Goal: Submit feedback/report problem

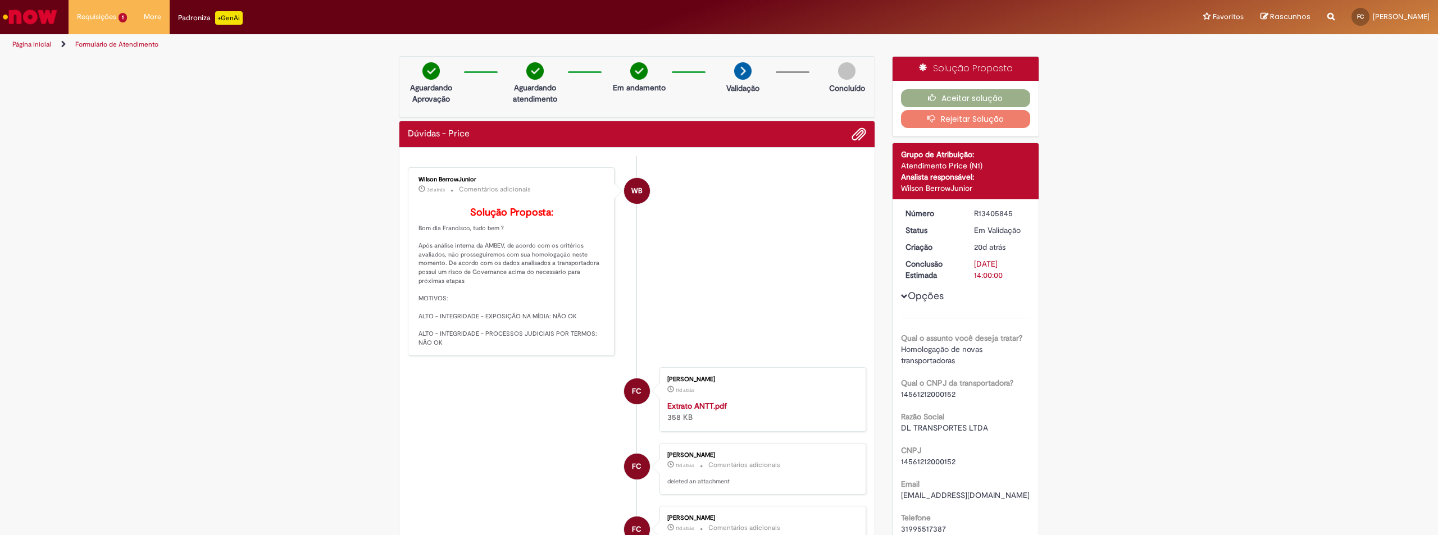
click at [952, 115] on button "Rejeitar Solução" at bounding box center [966, 119] width 130 height 18
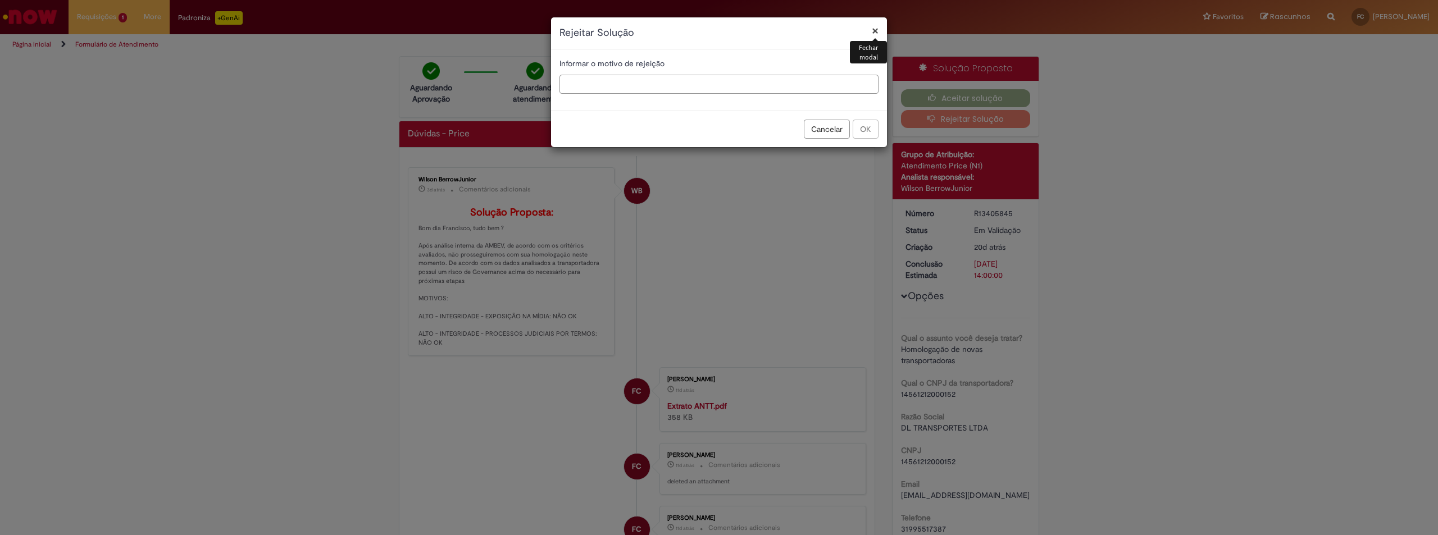
click at [721, 86] on input "text" at bounding box center [718, 84] width 319 height 19
type input "*"
type input "********"
click at [901, 110] on button "Rejeitar Solução" at bounding box center [966, 119] width 130 height 18
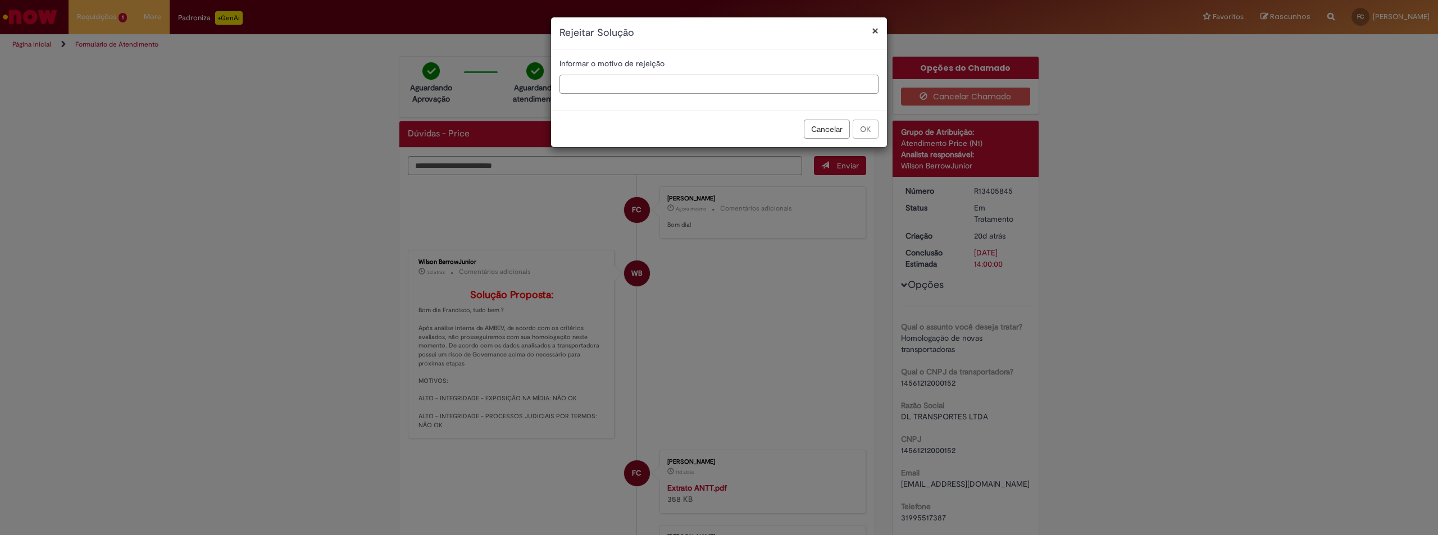
click at [698, 85] on input "text" at bounding box center [718, 84] width 319 height 19
type input "*"
click at [873, 84] on input "**********" at bounding box center [718, 84] width 319 height 19
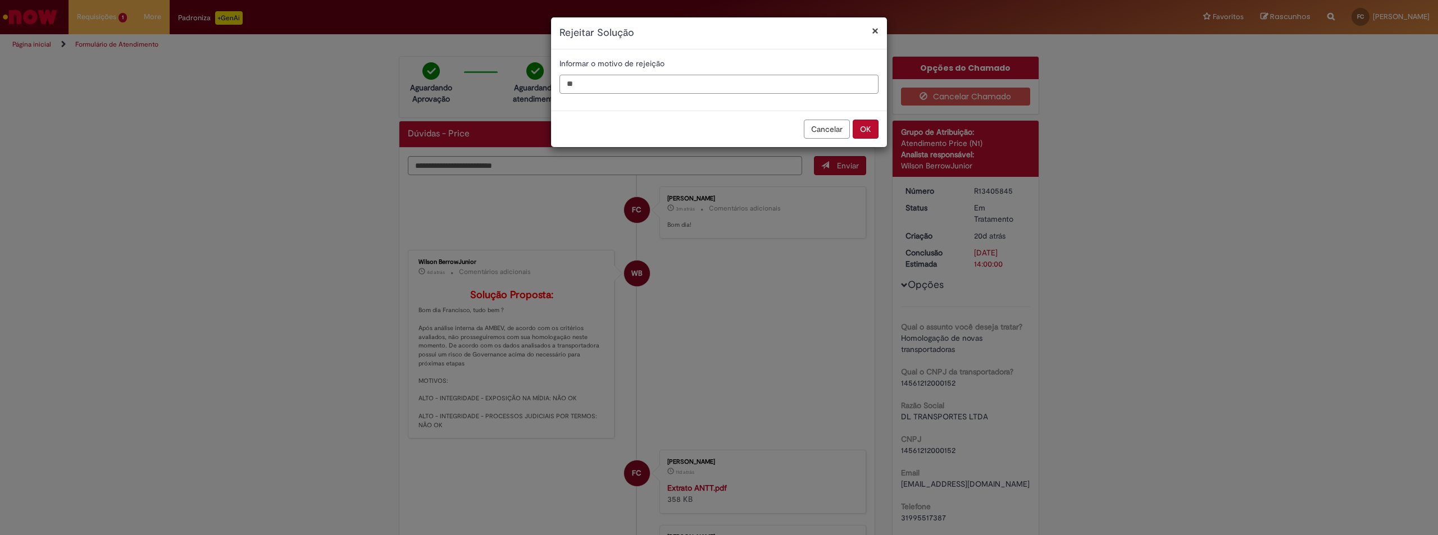
type input "*"
type input "**********"
click at [869, 126] on button "OK" at bounding box center [866, 129] width 26 height 19
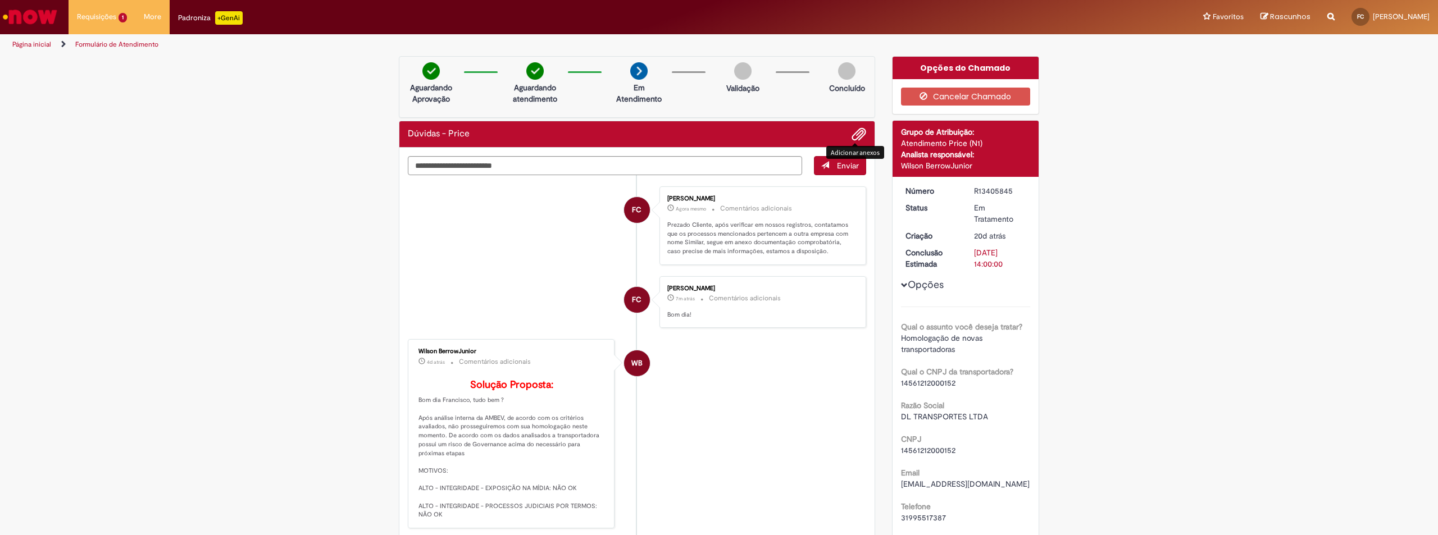
click at [852, 134] on span "Adicionar anexos" at bounding box center [858, 134] width 13 height 13
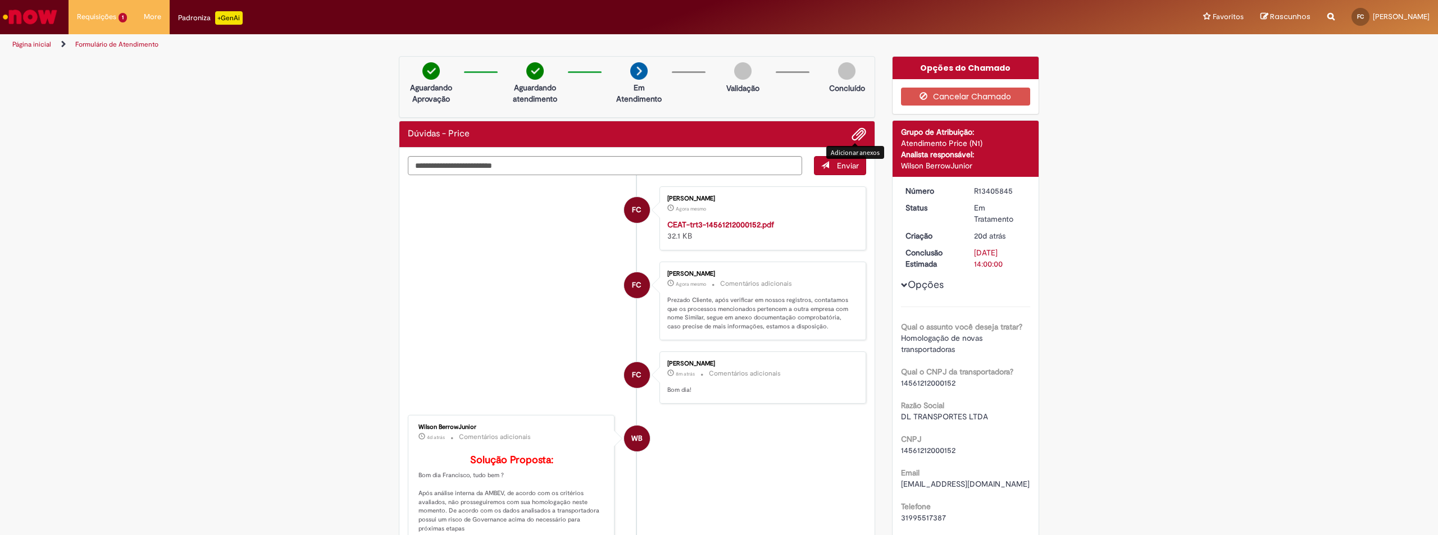
click at [856, 133] on span "Adicionar anexos" at bounding box center [858, 134] width 13 height 13
click at [857, 138] on span "Adicionar anexos" at bounding box center [858, 134] width 13 height 13
click at [852, 134] on span "Adicionar anexos" at bounding box center [858, 134] width 13 height 13
click at [858, 129] on span "Adicionar anexos" at bounding box center [858, 134] width 13 height 13
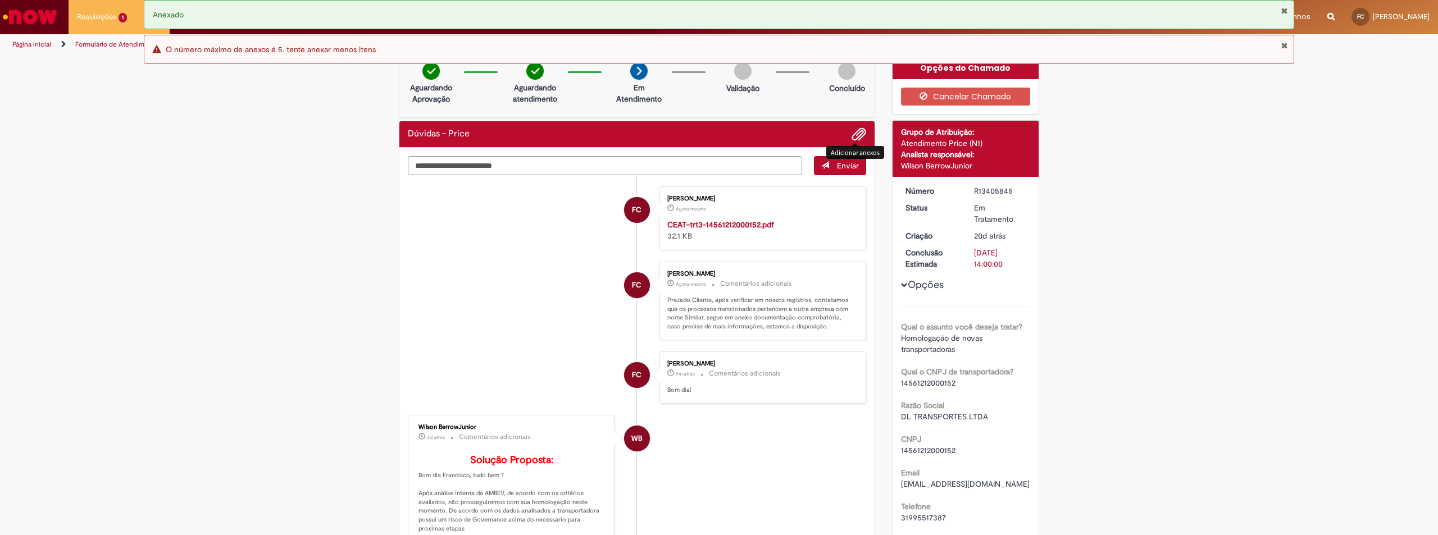
click at [826, 157] on div "Adicionar anexos" at bounding box center [855, 152] width 58 height 19
click at [821, 163] on span "submit" at bounding box center [825, 165] width 8 height 8
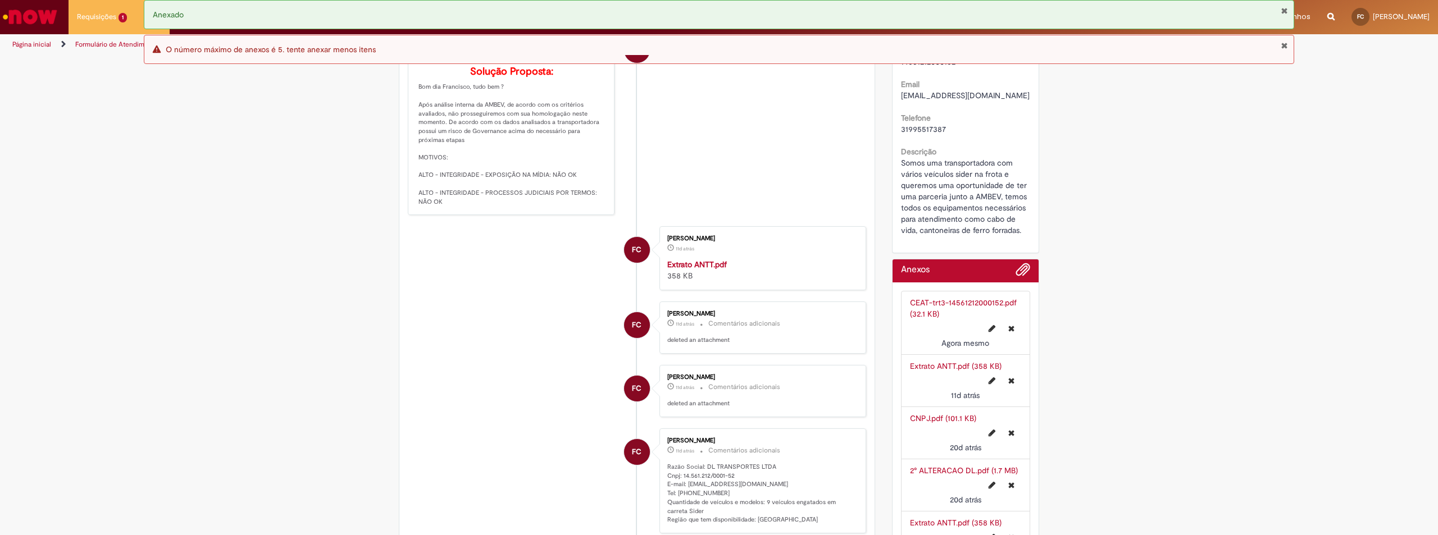
scroll to position [505, 0]
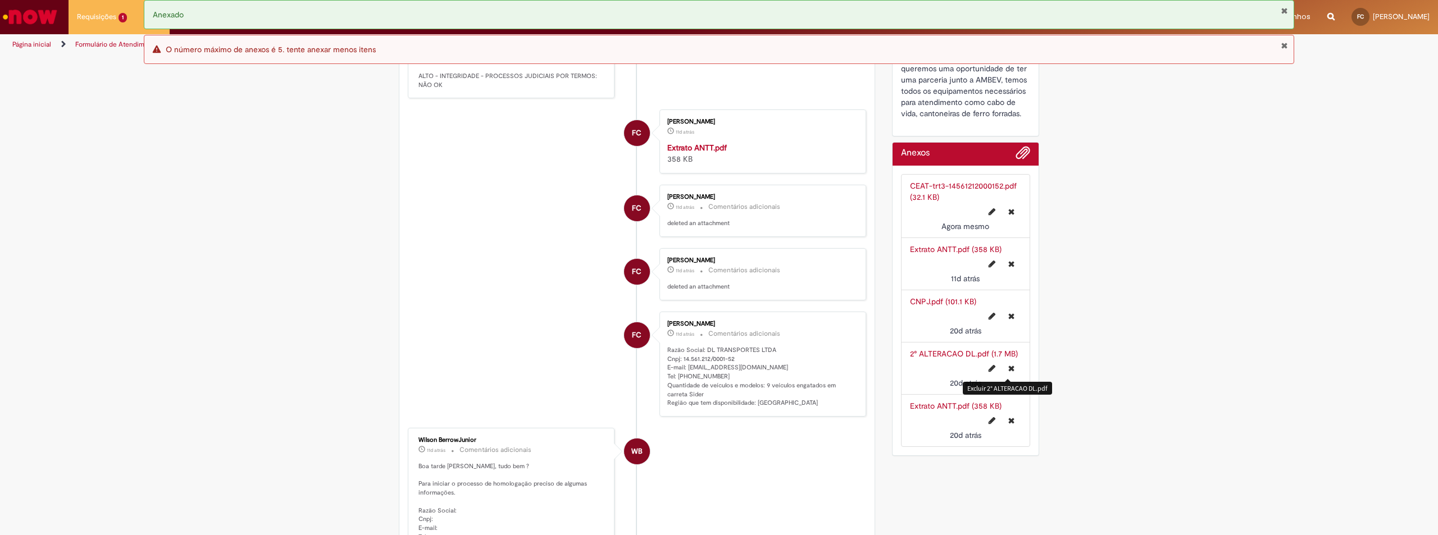
click at [1008, 367] on icon "Excluir 2° ALTERACAO DL.pdf" at bounding box center [1011, 368] width 6 height 8
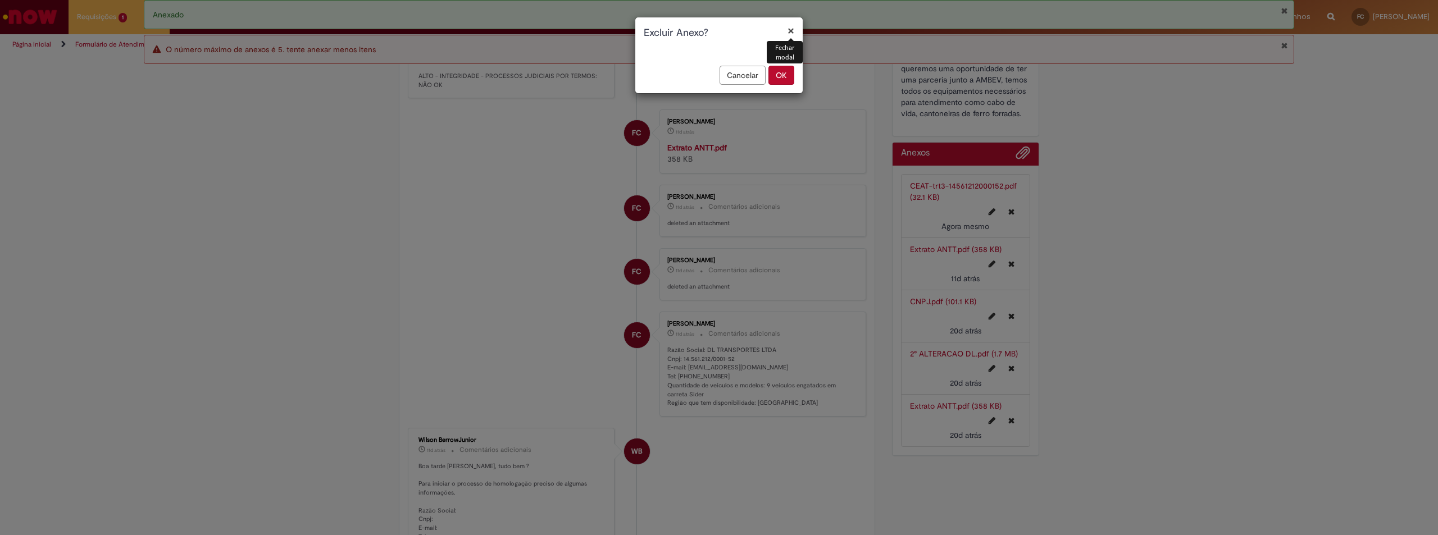
click at [783, 74] on button "OK" at bounding box center [781, 75] width 26 height 19
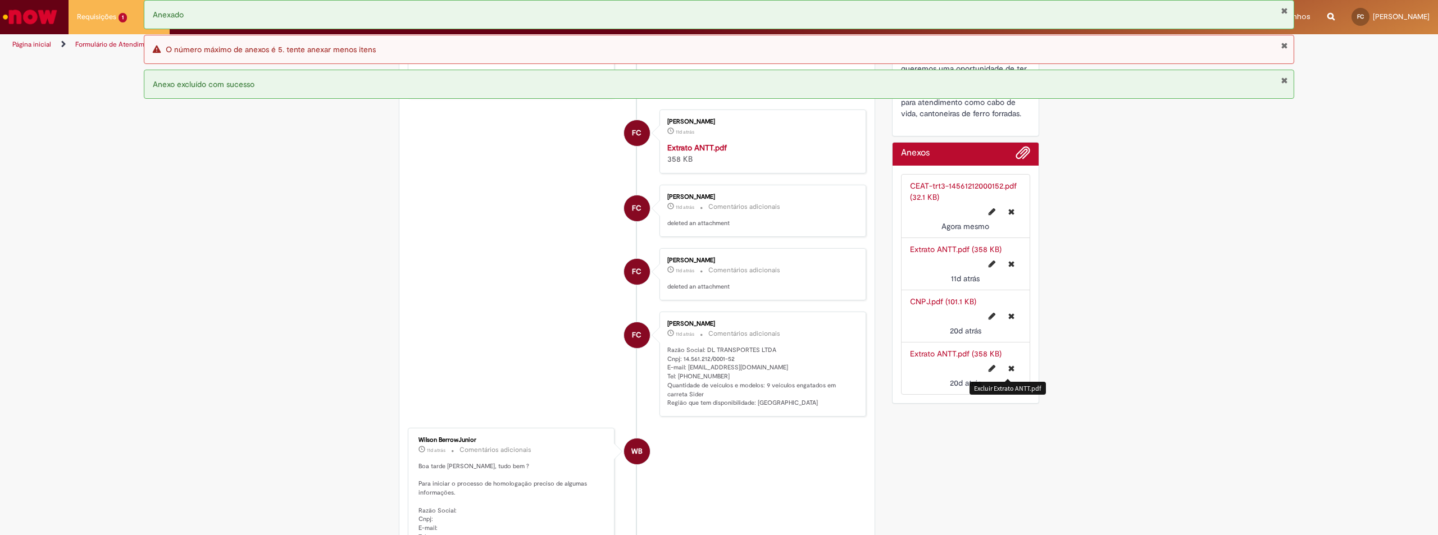
click at [1008, 370] on icon "Excluir Extrato ANTT.pdf" at bounding box center [1011, 368] width 6 height 8
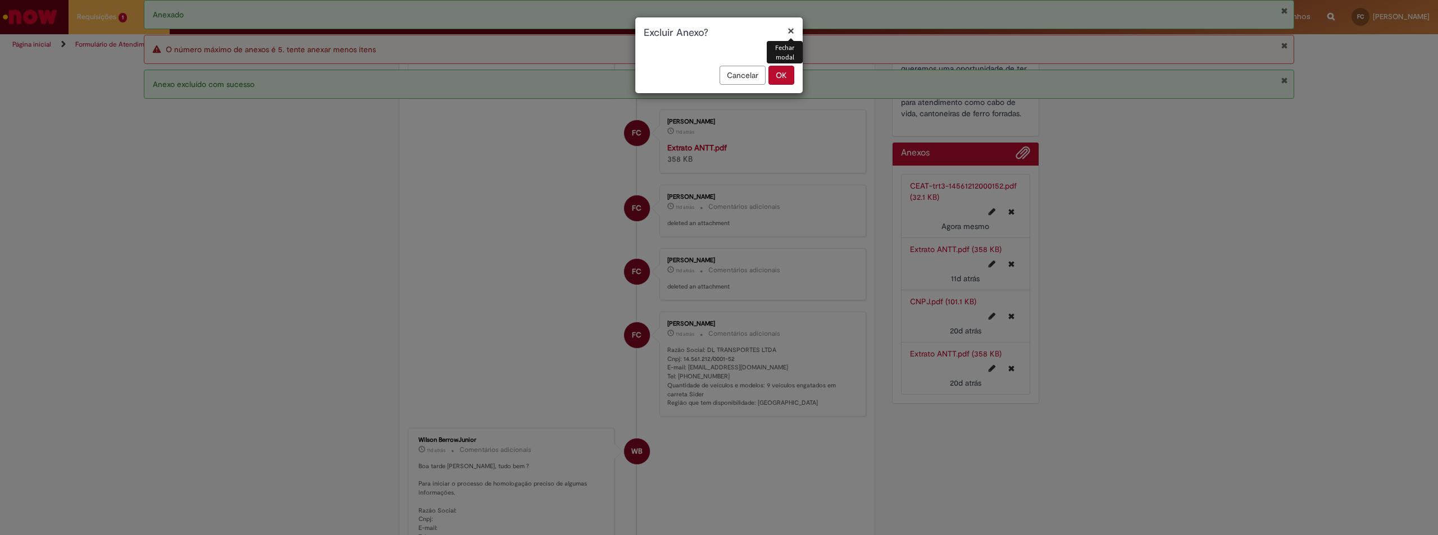
click at [779, 74] on button "OK" at bounding box center [781, 75] width 26 height 19
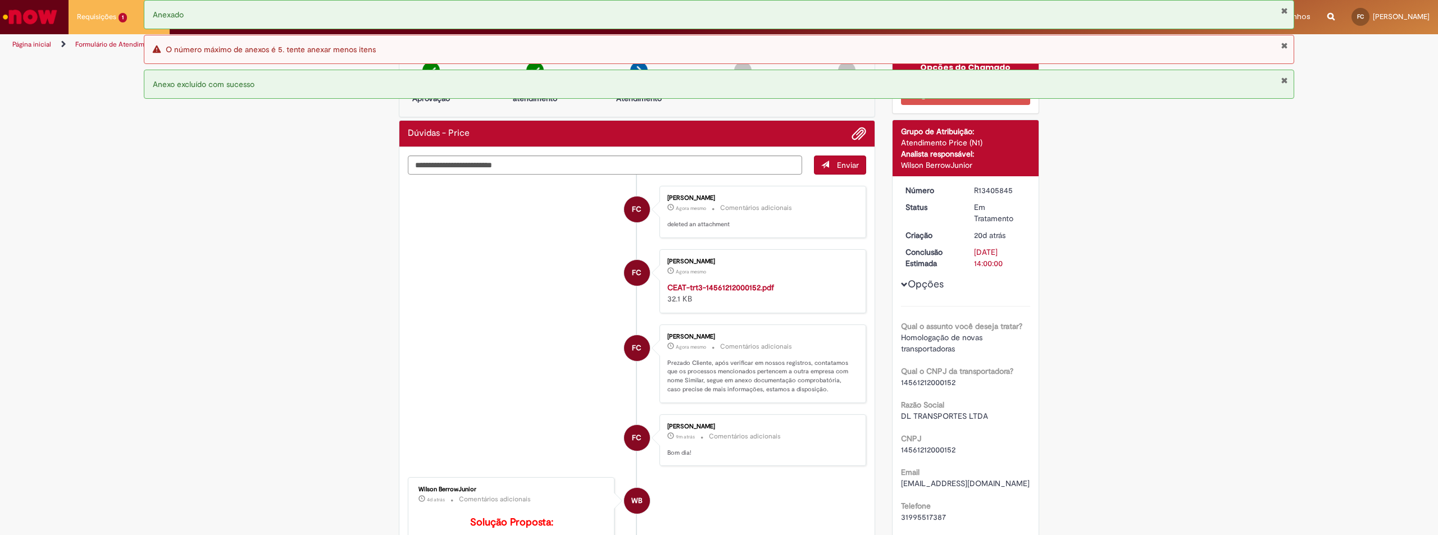
scroll to position [0, 0]
click at [856, 132] on span "Adicionar anexos" at bounding box center [858, 134] width 13 height 13
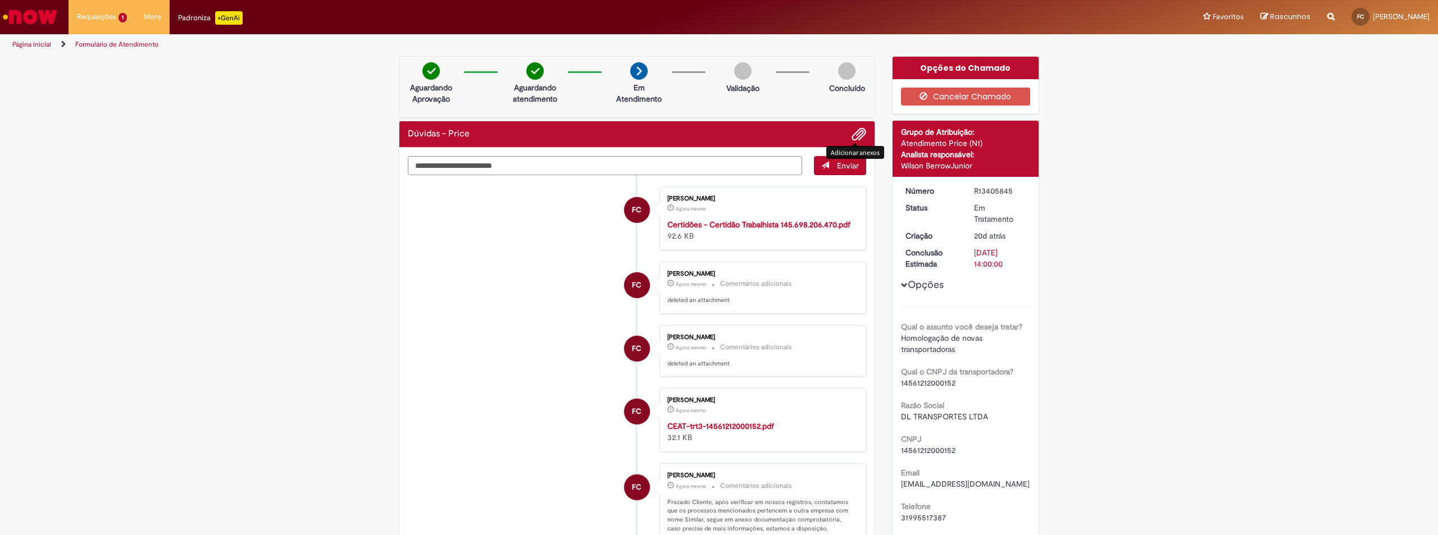
click at [853, 131] on span "Adicionar anexos" at bounding box center [858, 134] width 13 height 13
